Goal: Find specific page/section: Locate a particular part of the current website

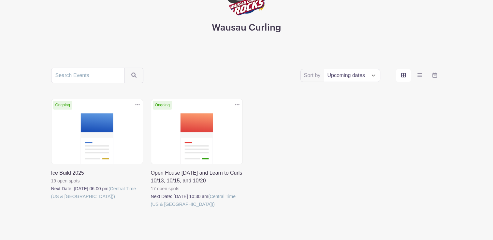
scroll to position [95, 0]
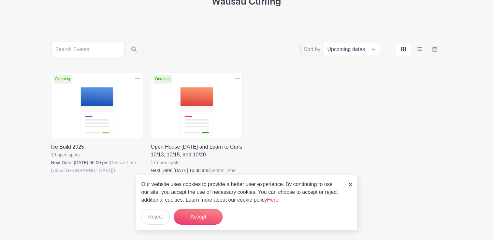
click at [51, 175] on link at bounding box center [51, 175] width 0 height 0
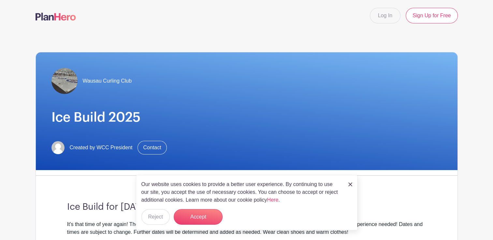
click at [351, 183] on img at bounding box center [350, 185] width 4 height 4
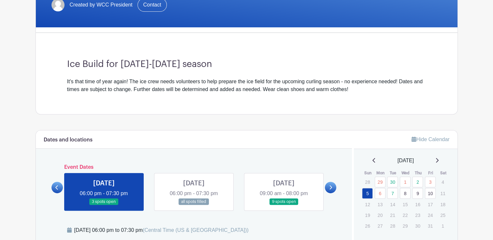
scroll to position [156, 0]
